Goal: Register for event/course

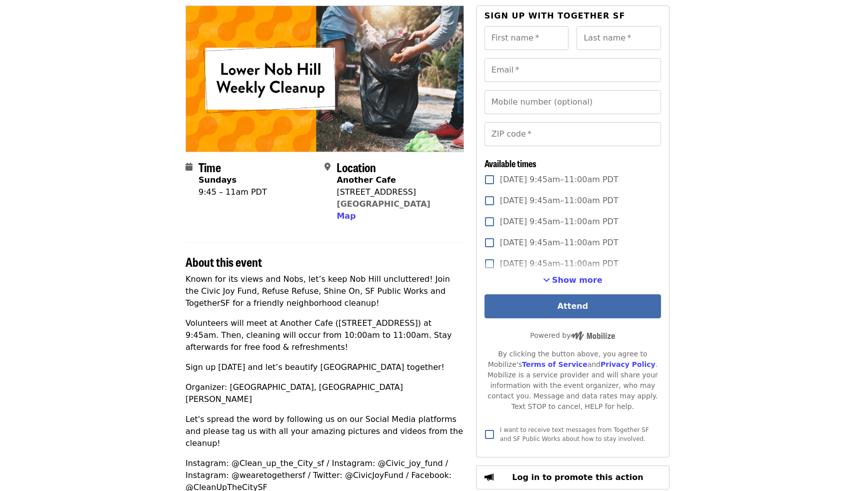
scroll to position [84, 0]
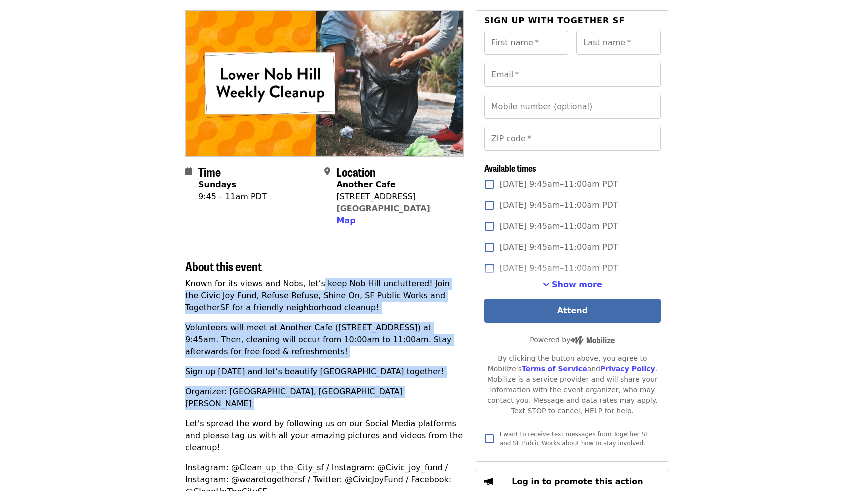
drag, startPoint x: 311, startPoint y: 278, endPoint x: 318, endPoint y: 404, distance: 126.7
click at [318, 404] on div "Known for its views and Nobs, let’s keep Nob Hill uncluttered! Join the Civic J…" at bounding box center [325, 388] width 279 height 220
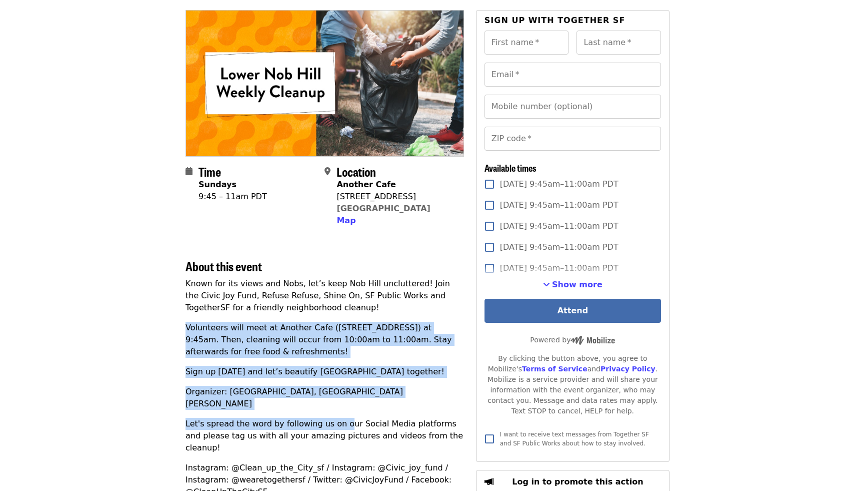
drag, startPoint x: 337, startPoint y: 413, endPoint x: 309, endPoint y: 316, distance: 101.1
click at [309, 316] on div "Known for its views and Nobs, let’s keep Nob Hill uncluttered! Join the Civic J…" at bounding box center [325, 388] width 279 height 220
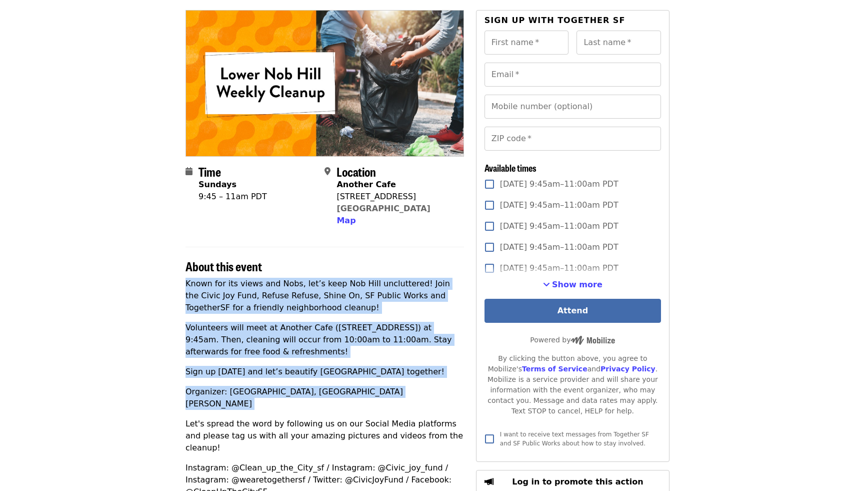
drag, startPoint x: 297, startPoint y: 275, endPoint x: 318, endPoint y: 404, distance: 131.2
click at [318, 404] on section "About this event Known for its views and Nobs, let’s keep Nob Hill uncluttered!…" at bounding box center [325, 372] width 279 height 251
click at [318, 404] on div "Known for its views and Nobs, let’s keep Nob Hill uncluttered! Join the Civic J…" at bounding box center [325, 388] width 279 height 220
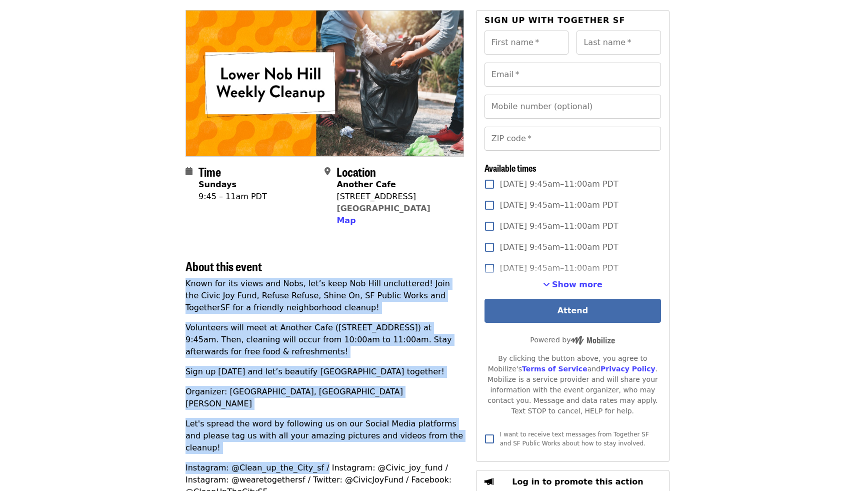
drag, startPoint x: 316, startPoint y: 442, endPoint x: 316, endPoint y: 263, distance: 179.0
click at [316, 263] on section "About this event Known for its views and Nobs, let’s keep Nob Hill uncluttered!…" at bounding box center [325, 372] width 279 height 251
click at [316, 263] on h2 "About this event" at bounding box center [325, 266] width 279 height 15
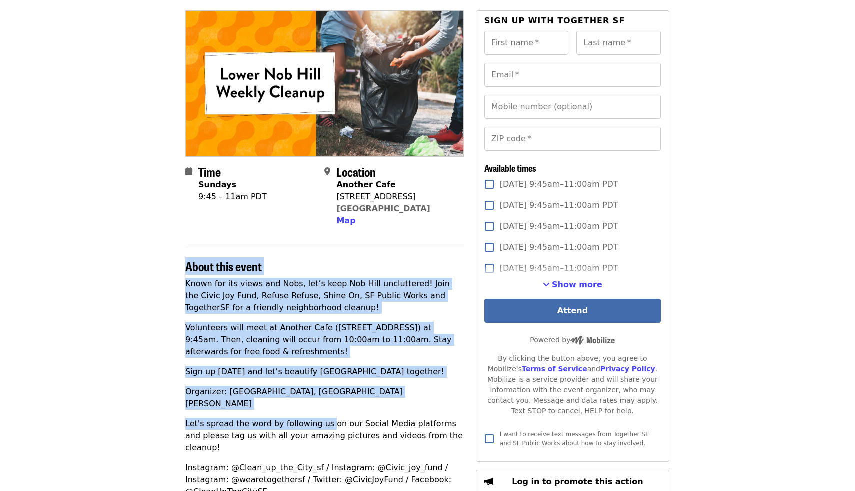
drag, startPoint x: 319, startPoint y: 253, endPoint x: 322, endPoint y: 418, distance: 164.6
click at [322, 417] on section "About this event Known for its views and Nobs, let’s keep Nob Hill uncluttered!…" at bounding box center [325, 372] width 279 height 251
click at [322, 418] on p "Let's spread the word by following us on our Social Media platforms and please …" at bounding box center [325, 436] width 279 height 36
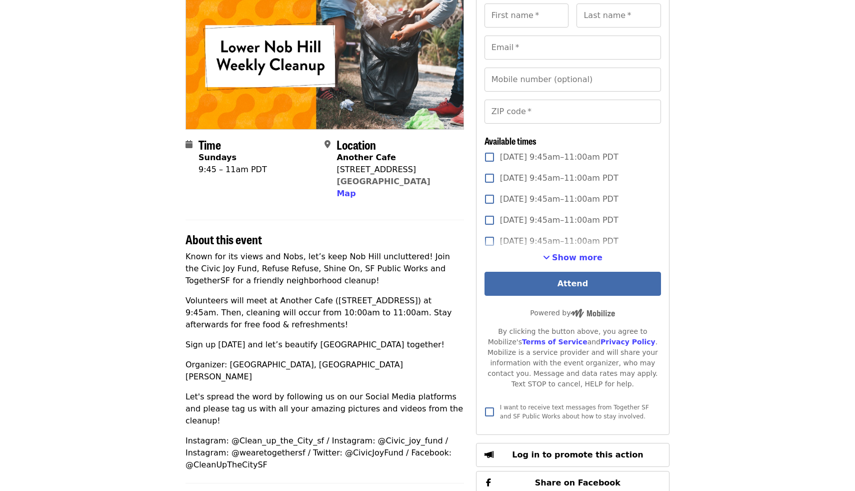
scroll to position [120, 0]
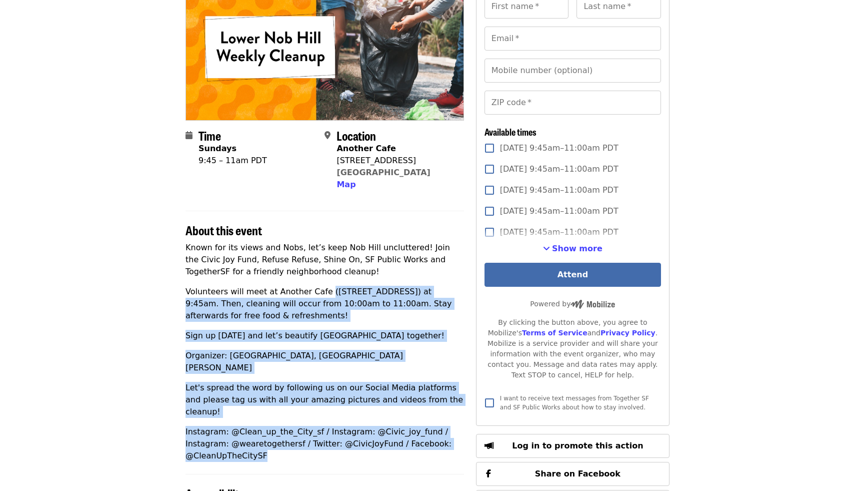
drag, startPoint x: 320, startPoint y: 444, endPoint x: 320, endPoint y: 288, distance: 155.5
click at [320, 288] on div "Time Sundays 9:45 – 11am PDT Location Another Cafe [STREET_ADDRESS] Map About t…" at bounding box center [325, 381] width 279 height 815
click at [320, 288] on p "Volunteers will meet at Another Cafe ([STREET_ADDRESS]) at 9:45am. Then, cleani…" at bounding box center [325, 304] width 279 height 36
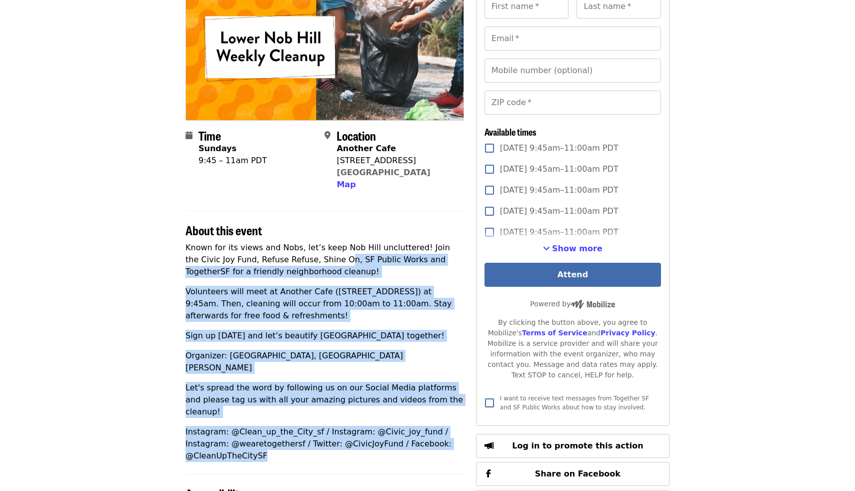
drag, startPoint x: 308, startPoint y: 260, endPoint x: 311, endPoint y: 432, distance: 172.0
click at [311, 432] on div "Known for its views and Nobs, let’s keep Nob Hill uncluttered! Join the Civic J…" at bounding box center [325, 352] width 279 height 220
click at [310, 431] on p "Instagram: @Clean_up_the_City_sf / Instagram: @Civic_joy_fund / Instagram: @wea…" at bounding box center [325, 444] width 279 height 36
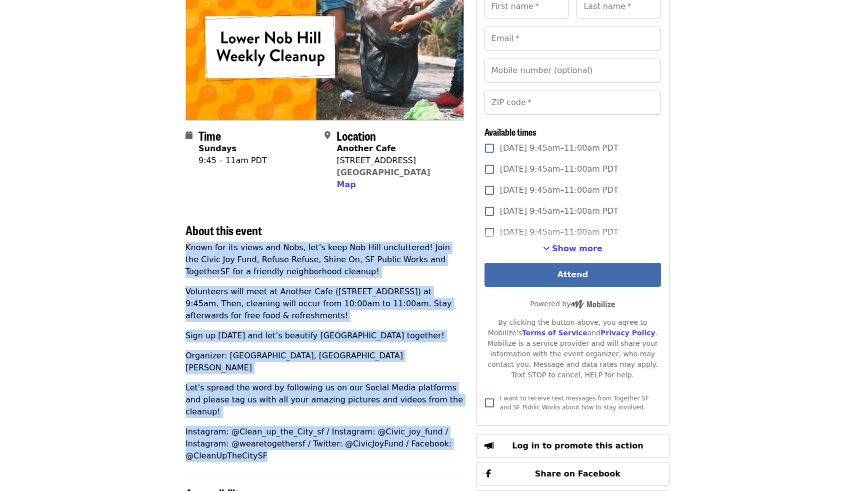
drag, startPoint x: 310, startPoint y: 445, endPoint x: 307, endPoint y: 224, distance: 220.6
click at [307, 224] on div "Time Sundays 9:45 – 11am PDT Location Another Cafe [STREET_ADDRESS] Map About t…" at bounding box center [325, 381] width 279 height 815
click at [316, 279] on div "Known for its views and Nobs, let’s keep Nob Hill uncluttered! Join the Civic J…" at bounding box center [325, 352] width 279 height 220
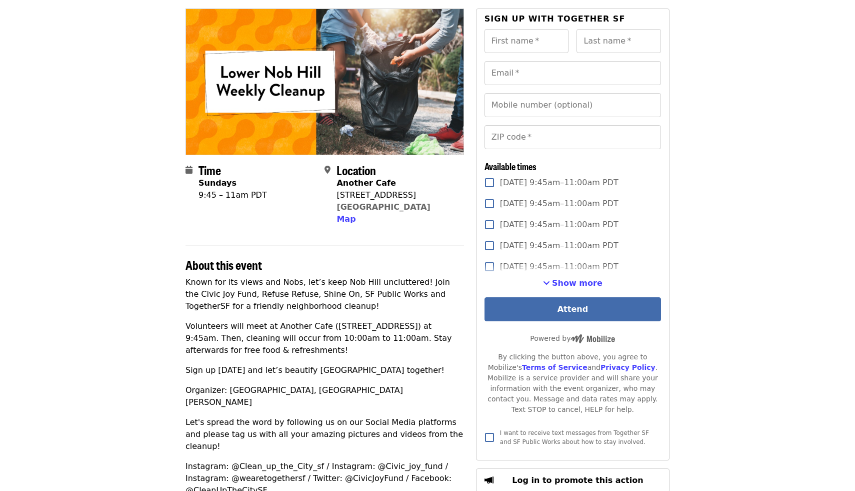
scroll to position [84, 0]
